Goal: Check status: Check status

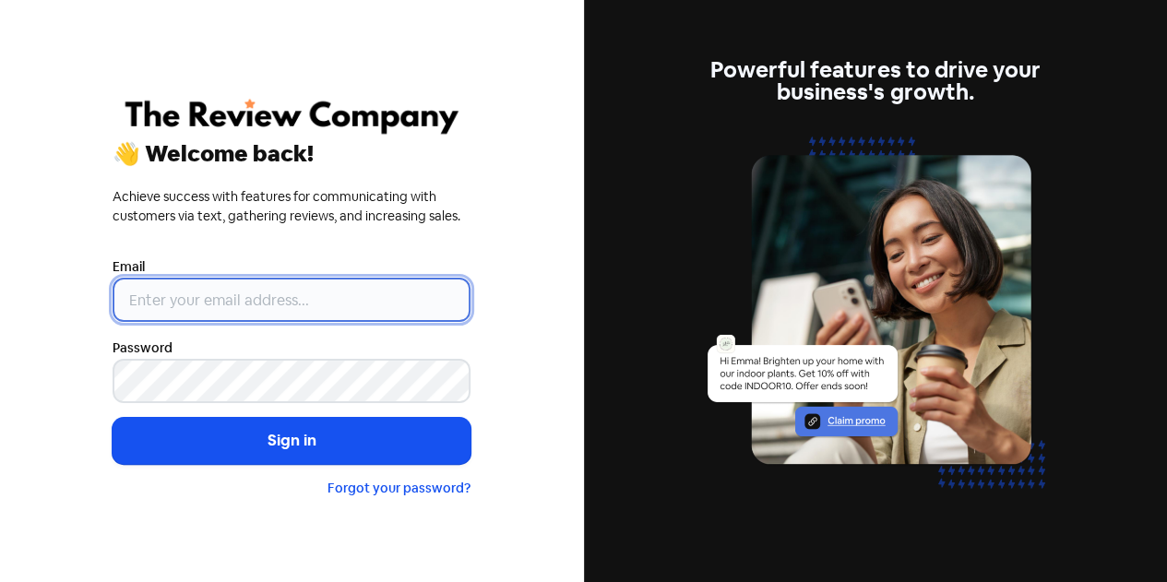
click at [235, 304] on input "email" at bounding box center [292, 300] width 358 height 44
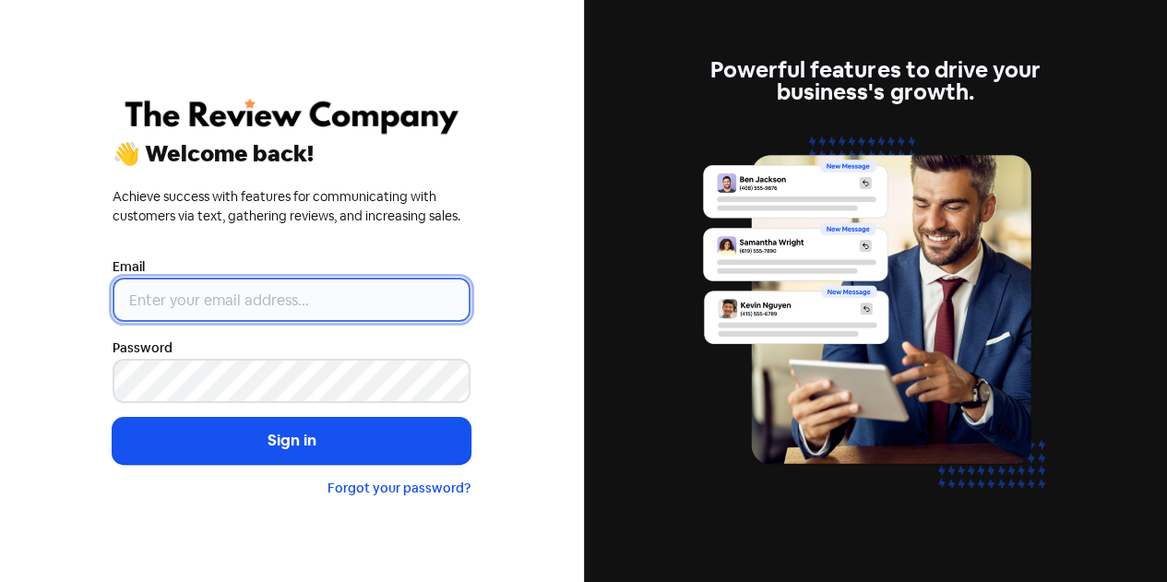
type input "[EMAIL_ADDRESS][DOMAIN_NAME]"
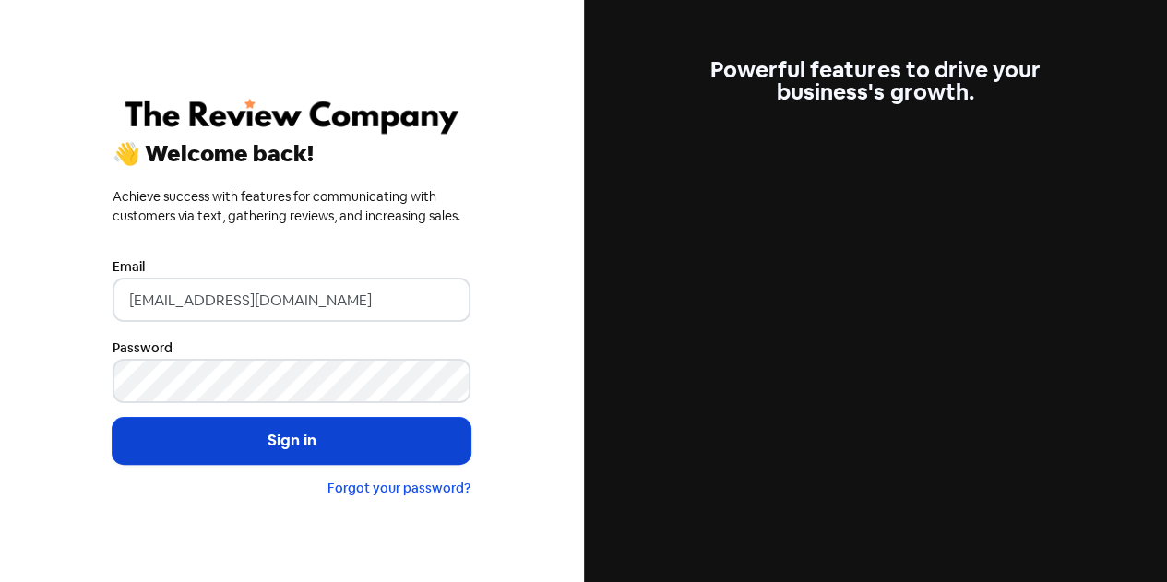
click at [271, 448] on button "Sign in" at bounding box center [292, 441] width 358 height 46
